Goal: Transaction & Acquisition: Purchase product/service

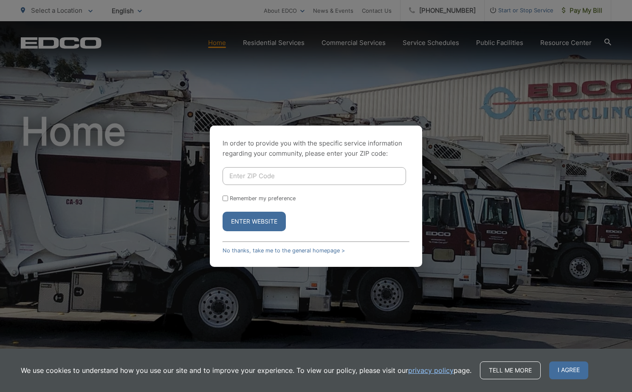
click at [279, 178] on input "Enter ZIP Code" at bounding box center [314, 176] width 183 height 18
type input "92021"
click at [253, 181] on input "Enter ZIP Code" at bounding box center [314, 176] width 183 height 18
type input "92021"
click at [235, 223] on button "Enter Website" at bounding box center [254, 222] width 63 height 20
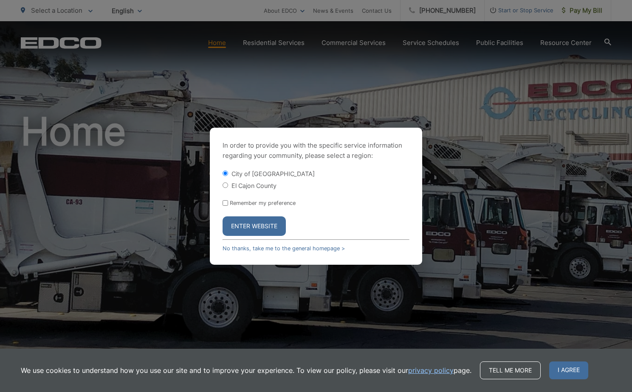
click at [226, 188] on input "El Cajon County" at bounding box center [226, 186] width 6 height 6
radio input "true"
click at [257, 222] on button "Enter Website" at bounding box center [254, 227] width 63 height 20
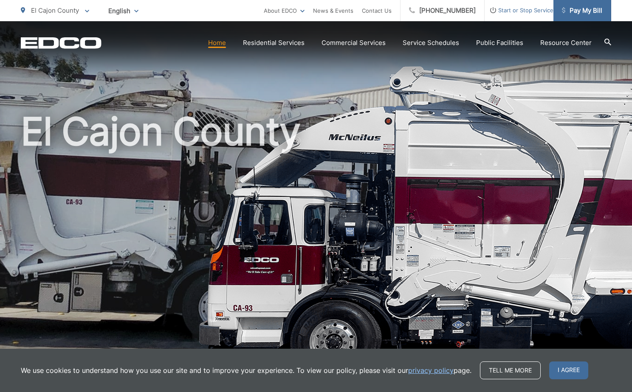
click at [594, 13] on span "Pay My Bill" at bounding box center [582, 11] width 40 height 10
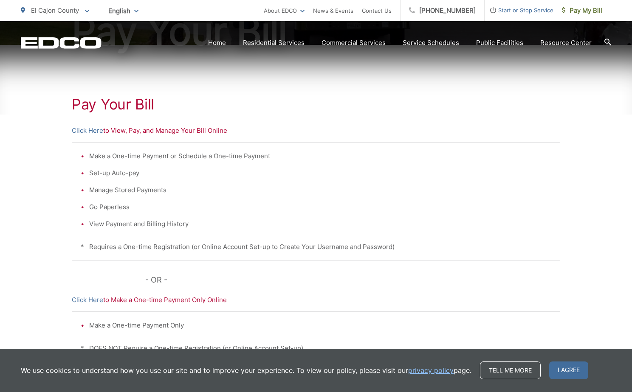
scroll to position [150, 0]
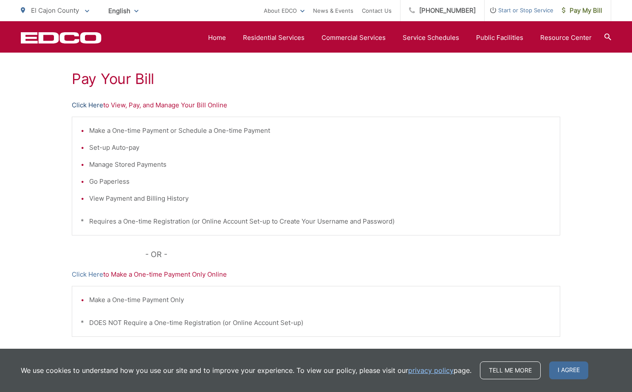
click at [85, 106] on link "Click Here" at bounding box center [87, 105] width 31 height 10
